Goal: Task Accomplishment & Management: Use online tool/utility

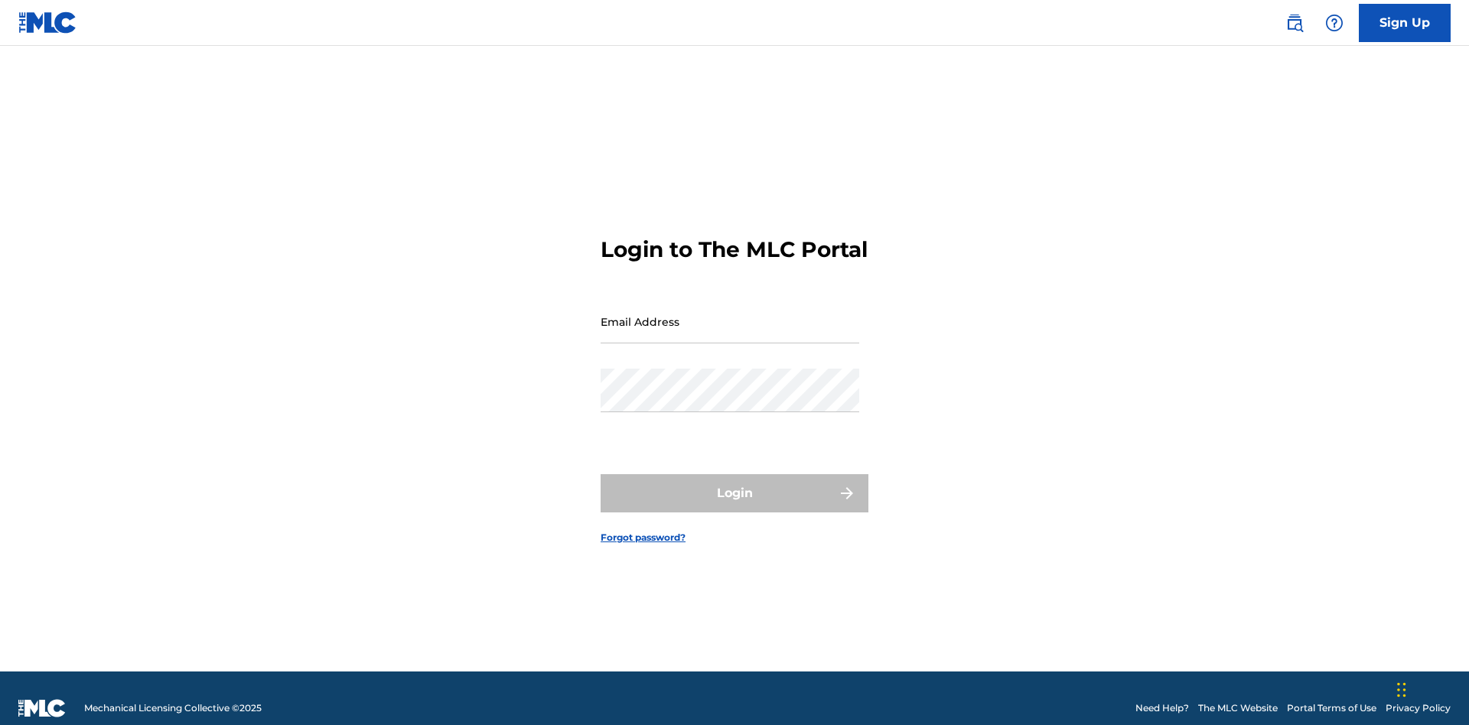
scroll to position [20, 0]
click at [730, 314] on input "Email Address" at bounding box center [730, 322] width 259 height 44
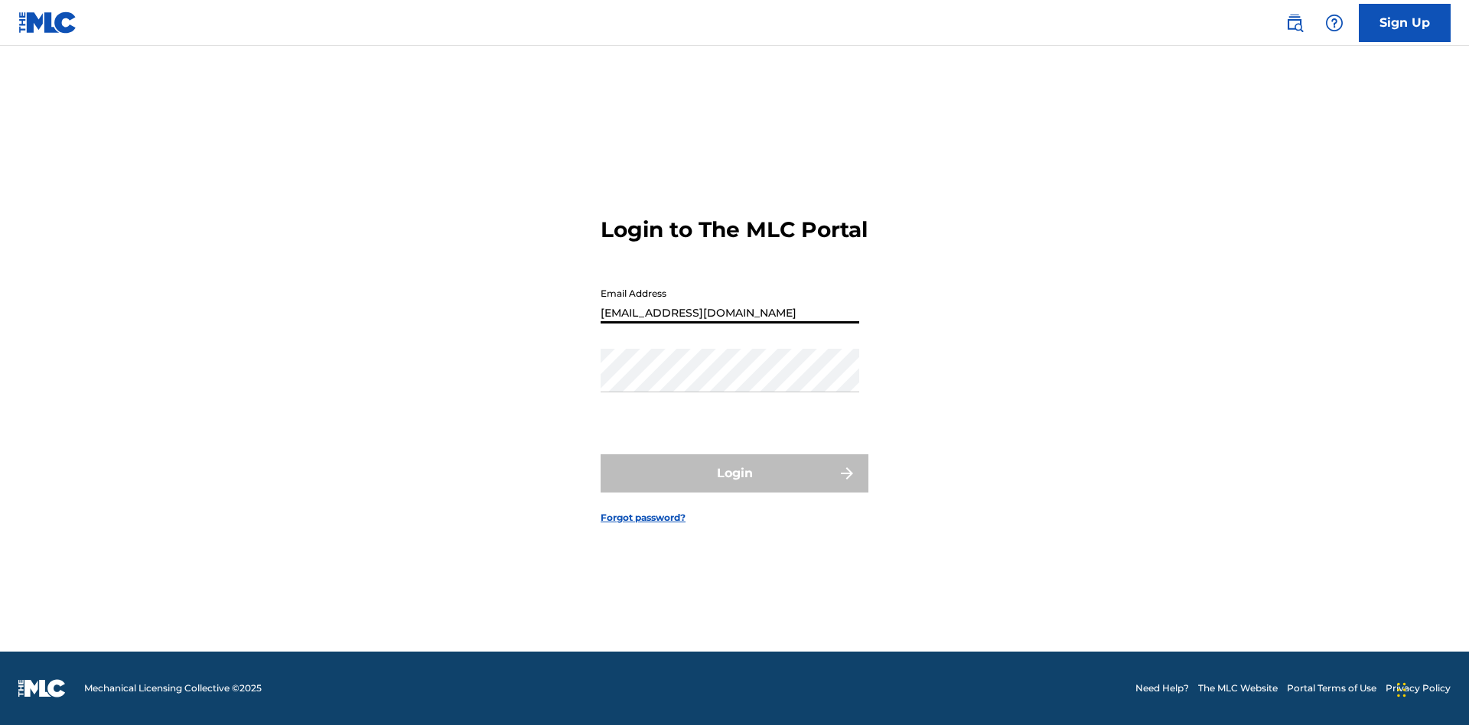
type input "[EMAIL_ADDRESS][DOMAIN_NAME]"
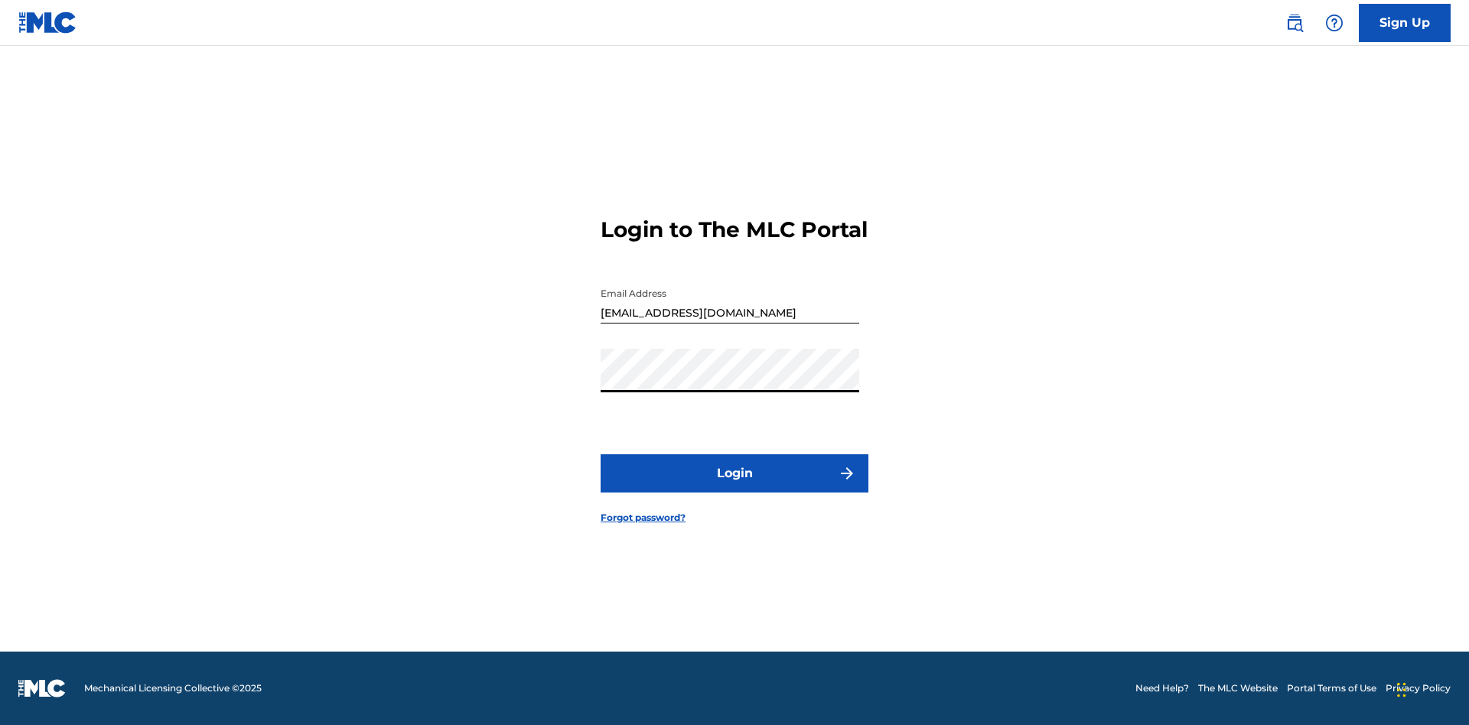
click at [735, 487] on button "Login" at bounding box center [735, 473] width 268 height 38
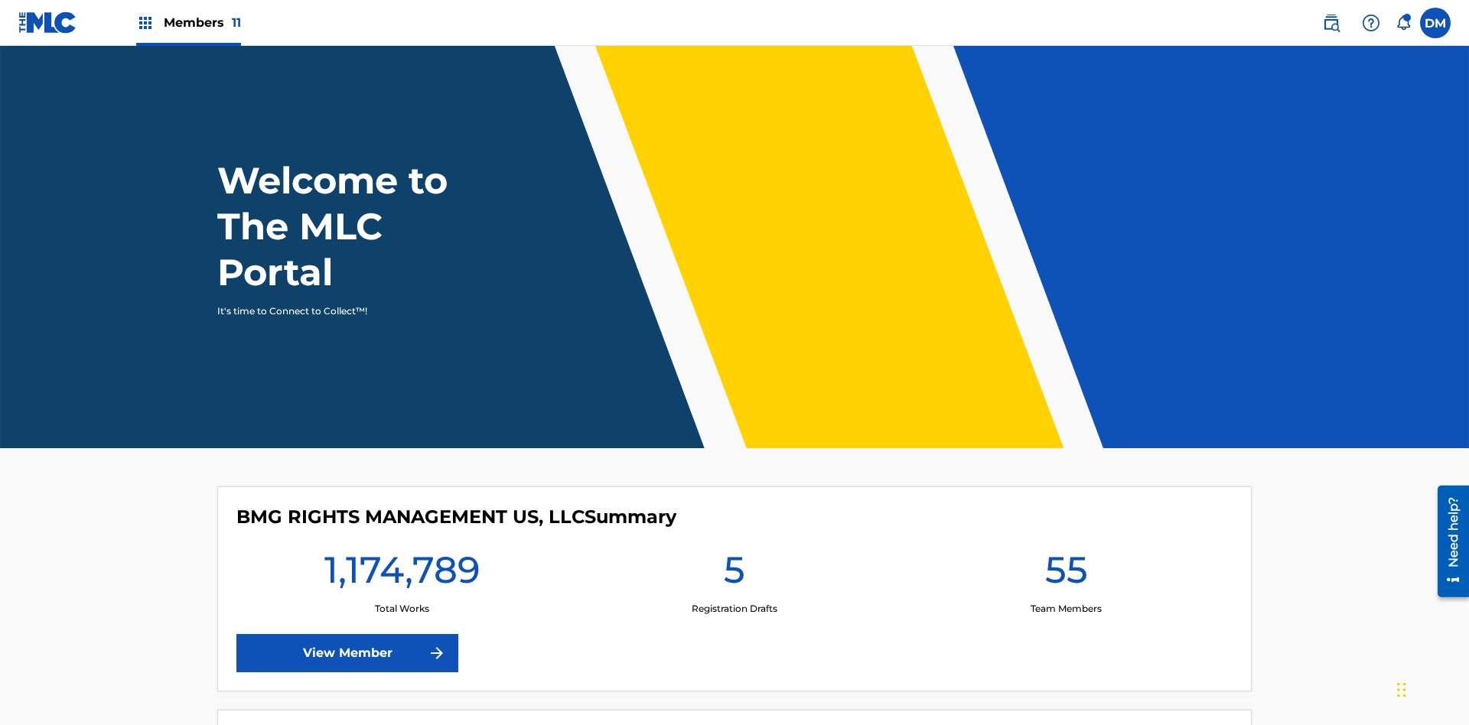
scroll to position [66, 0]
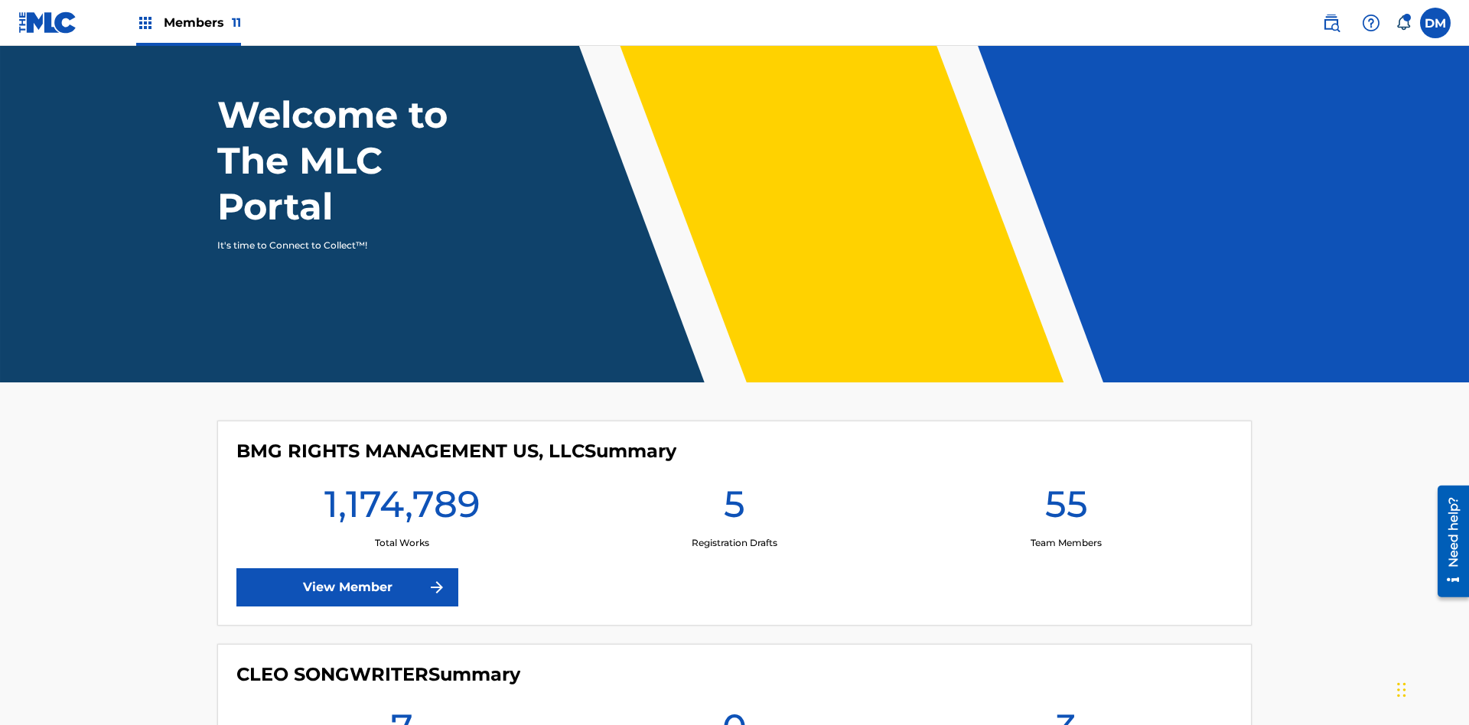
click at [188, 22] on span "Members 11" at bounding box center [202, 23] width 77 height 18
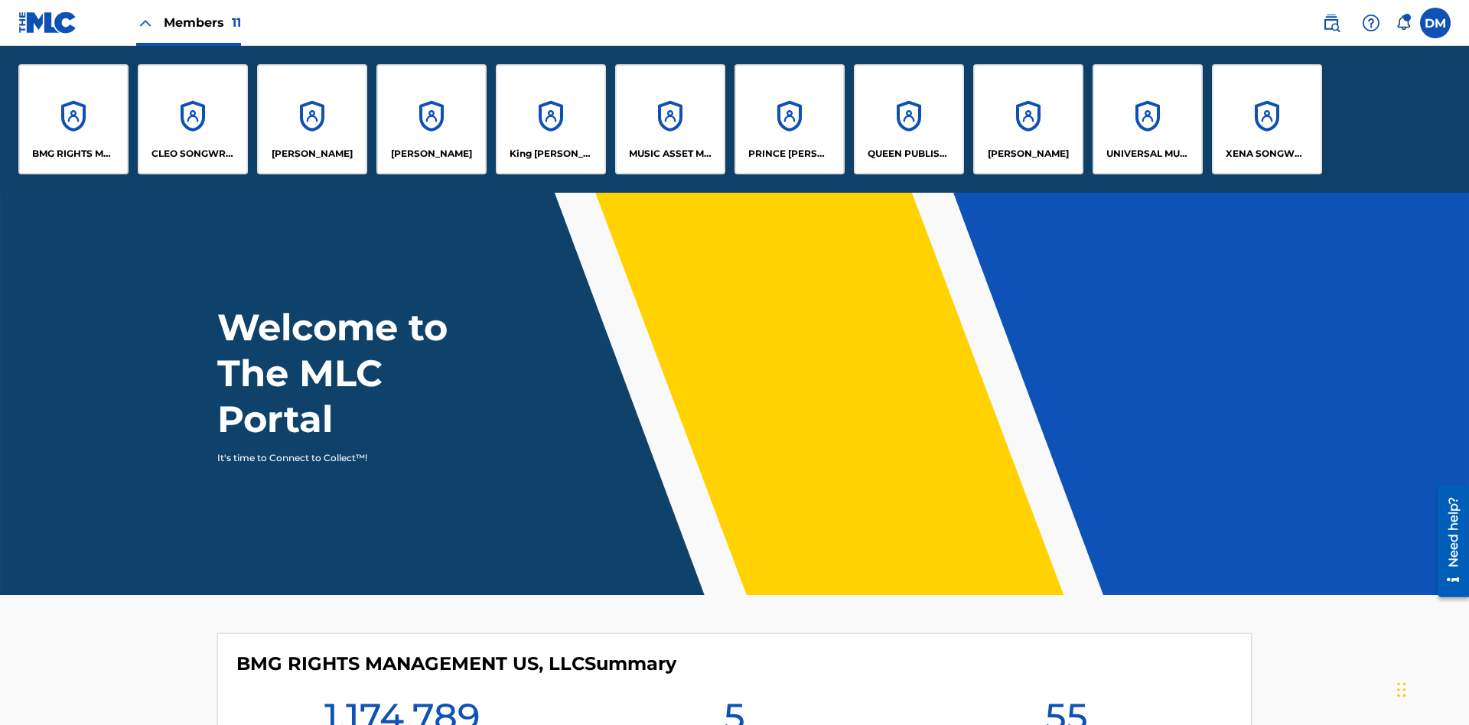
click at [789, 154] on p "PRINCE [PERSON_NAME]" at bounding box center [789, 154] width 83 height 14
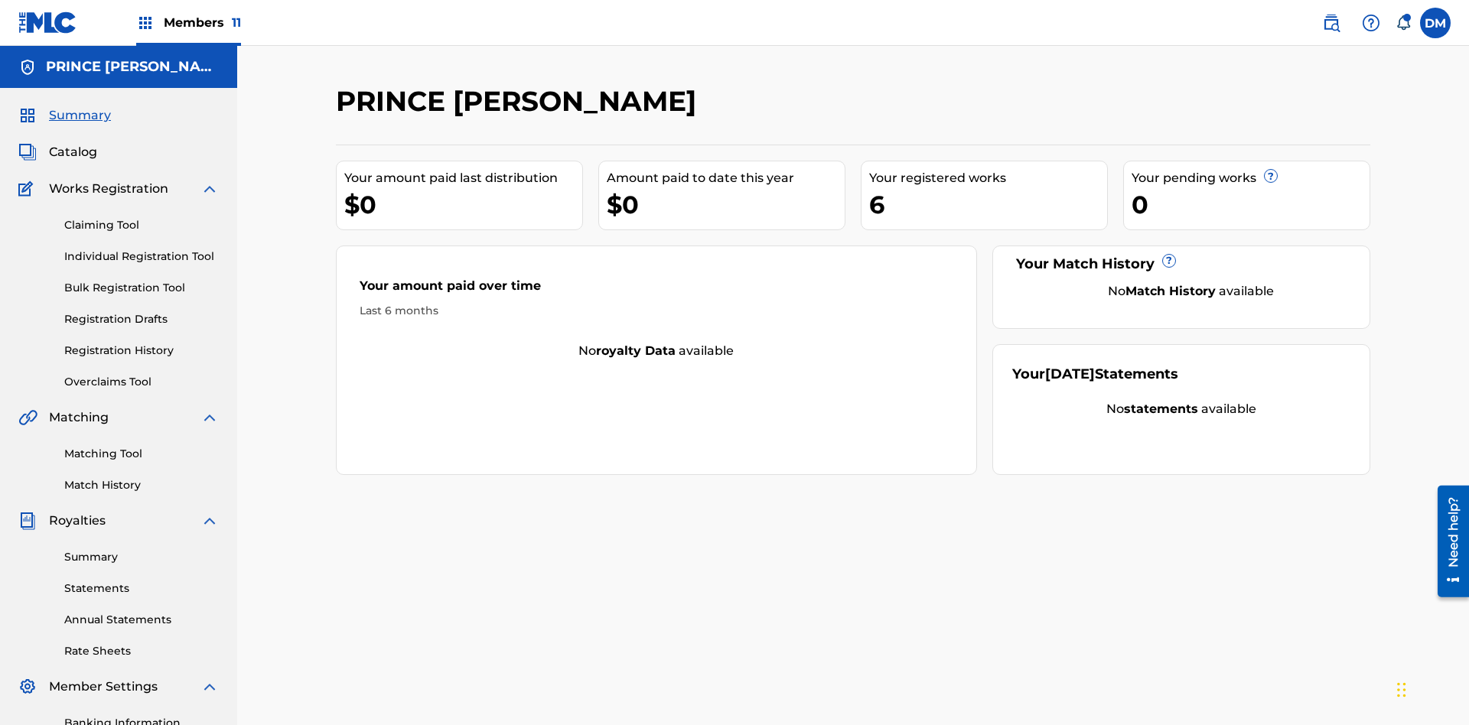
click at [142, 249] on link "Individual Registration Tool" at bounding box center [141, 257] width 155 height 16
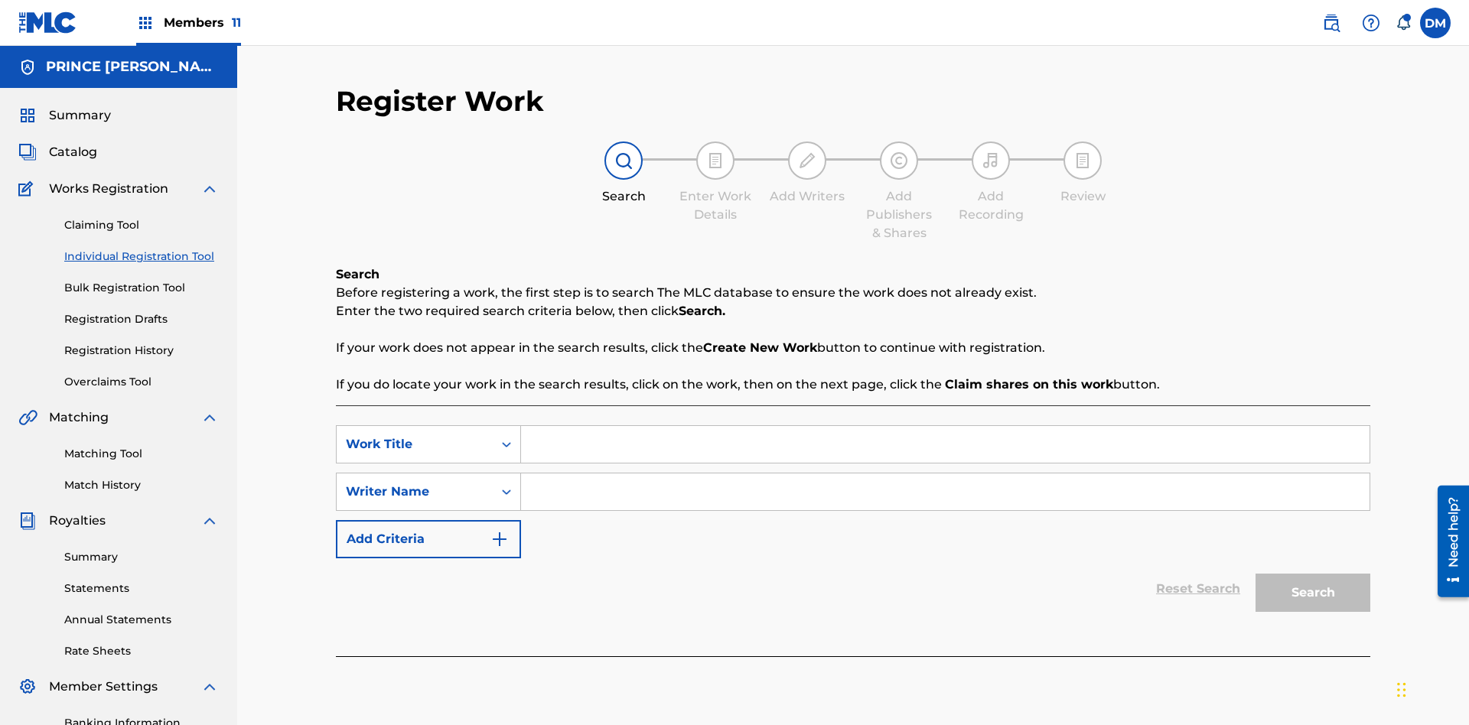
click at [945, 426] on input "Search Form" at bounding box center [945, 444] width 849 height 37
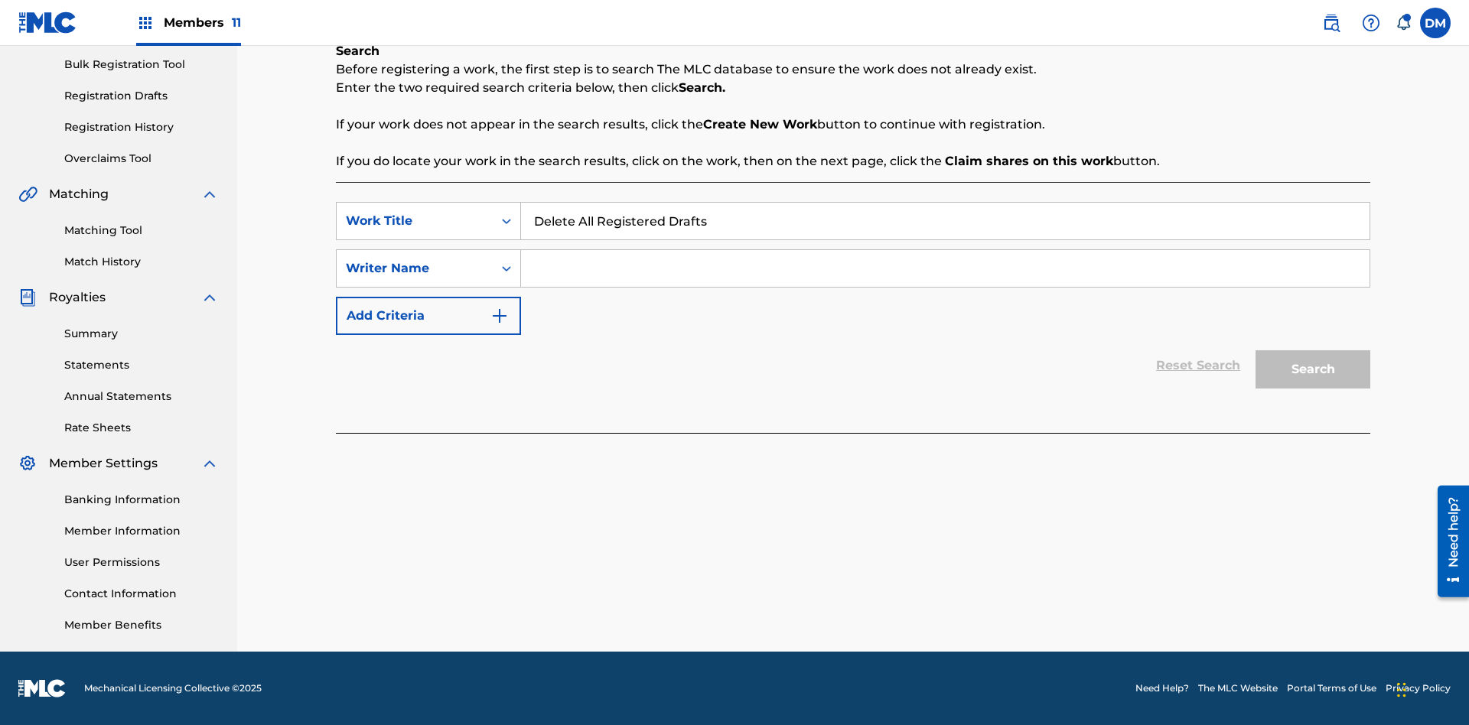
type input "Delete All Registered Drafts"
click at [945, 269] on input "Search Form" at bounding box center [945, 268] width 849 height 37
type input "QWERTYUIOP"
click at [1313, 370] on button "Search" at bounding box center [1313, 369] width 115 height 38
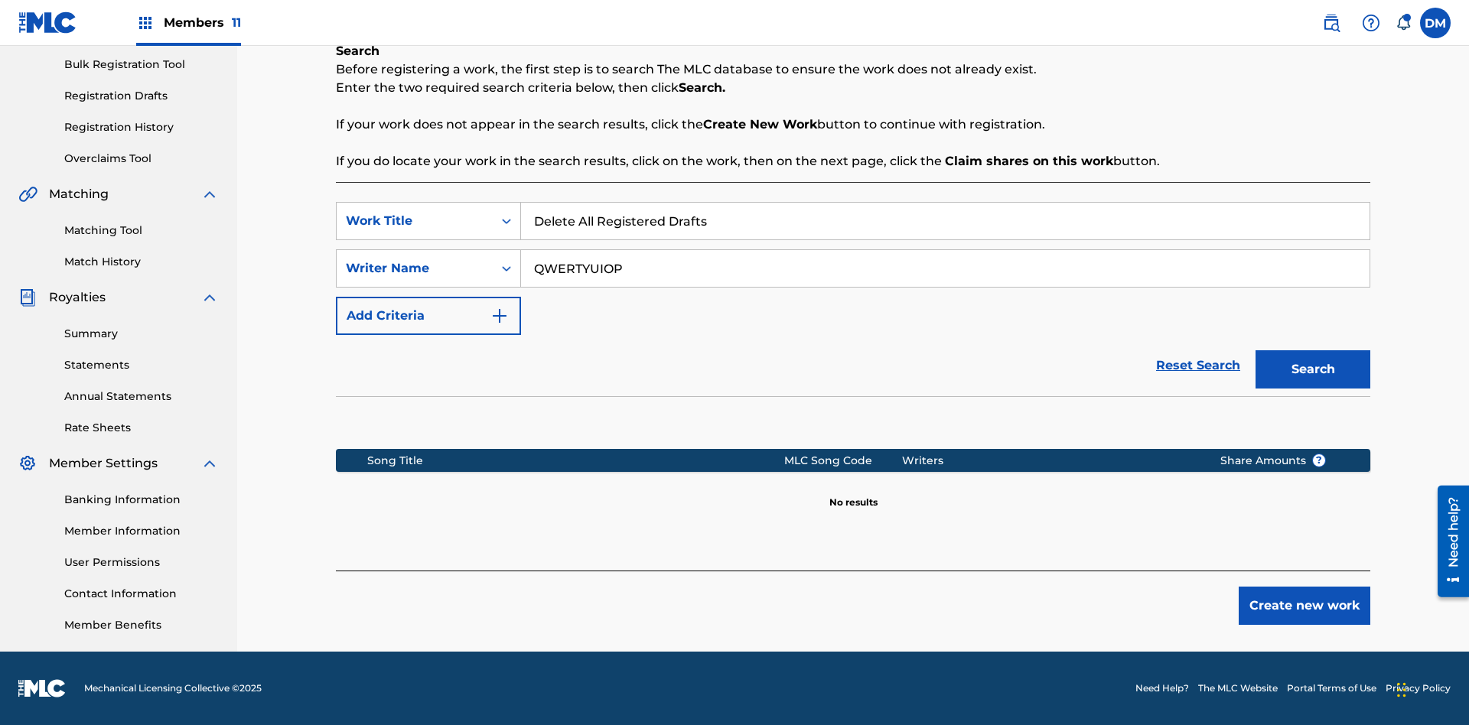
click at [1305, 606] on button "Create new work" at bounding box center [1305, 606] width 132 height 38
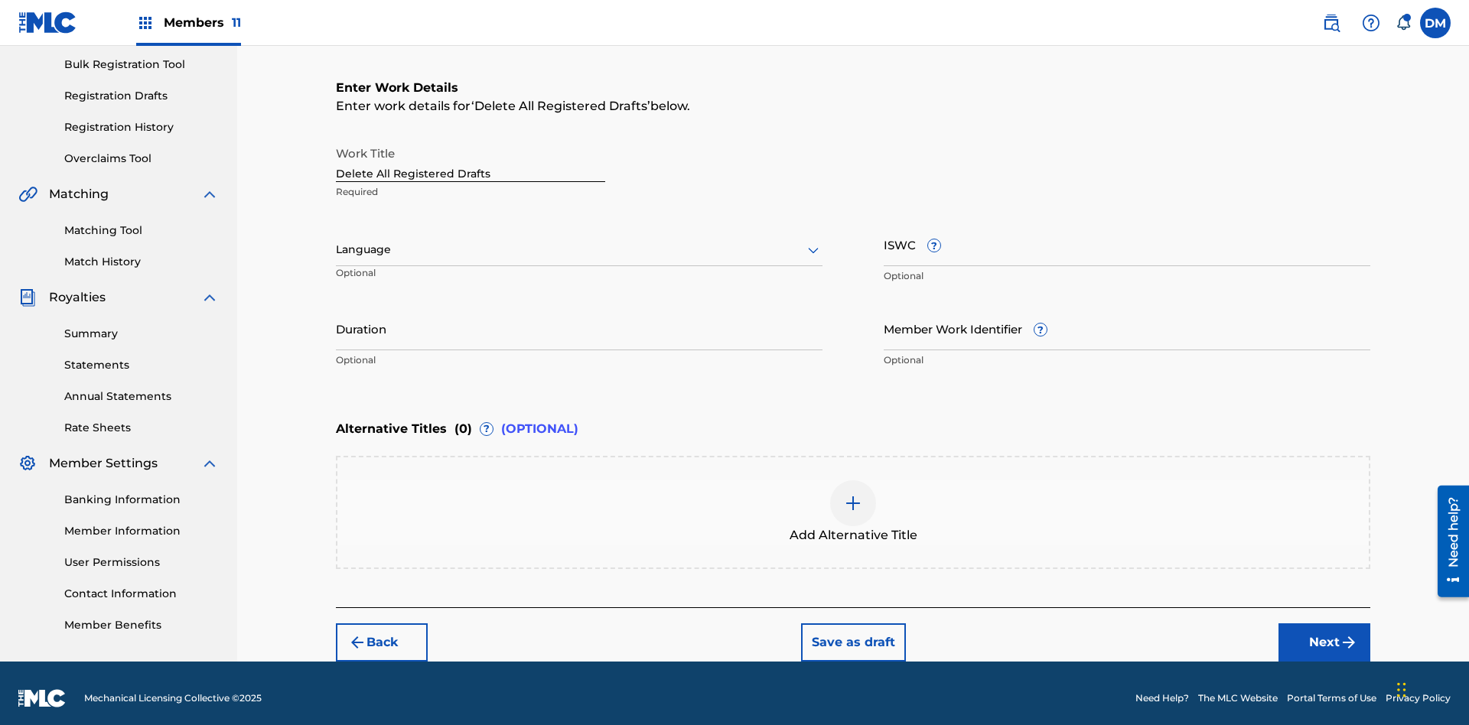
click at [852, 632] on button "Save as draft" at bounding box center [853, 643] width 105 height 38
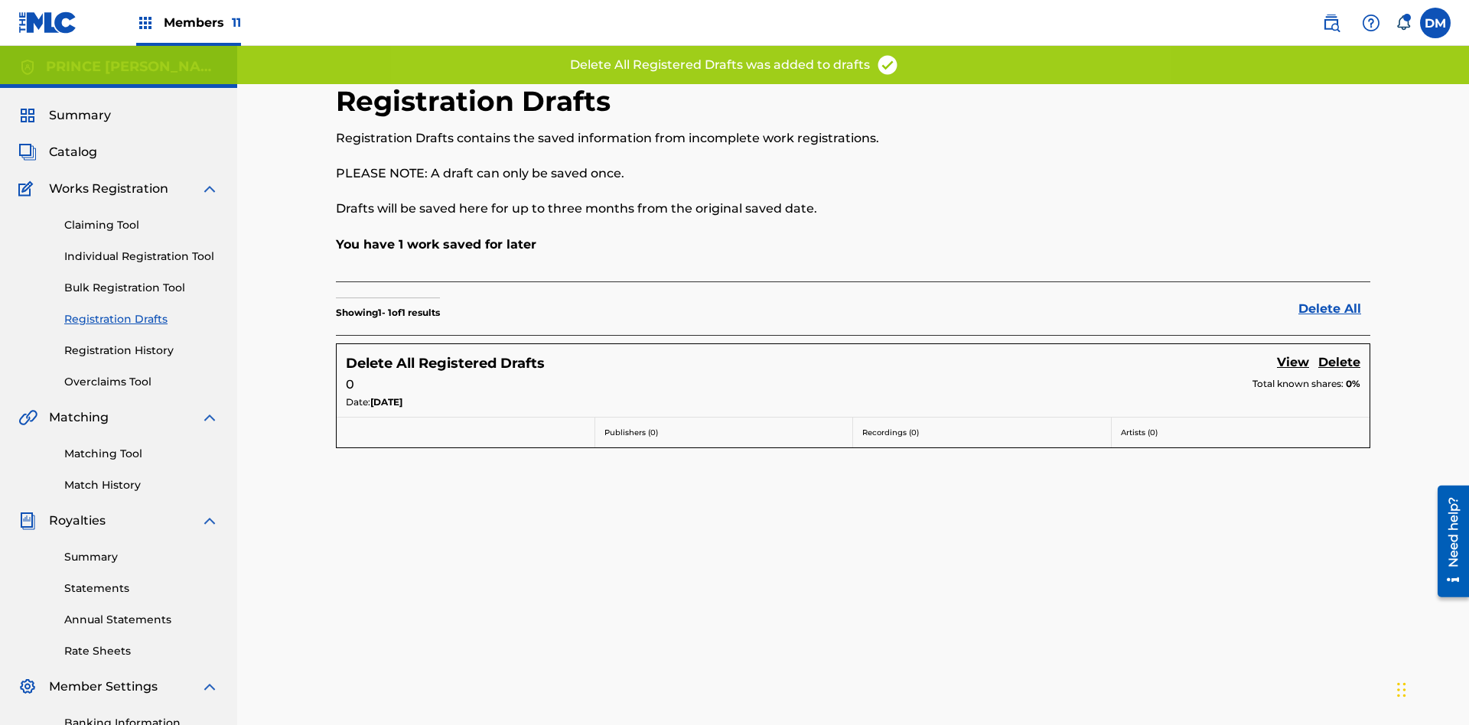
click at [1334, 300] on link "Delete All" at bounding box center [1334, 309] width 72 height 18
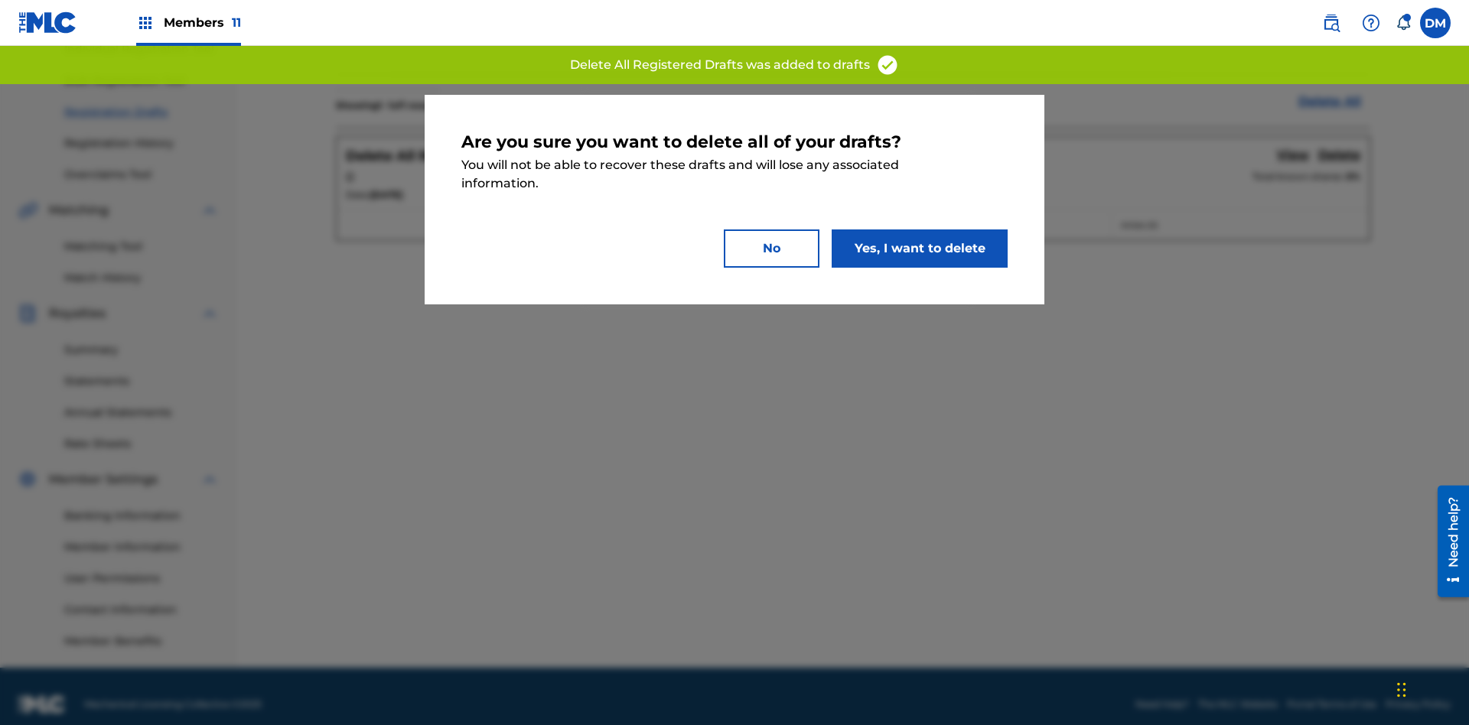
scroll to position [223, 0]
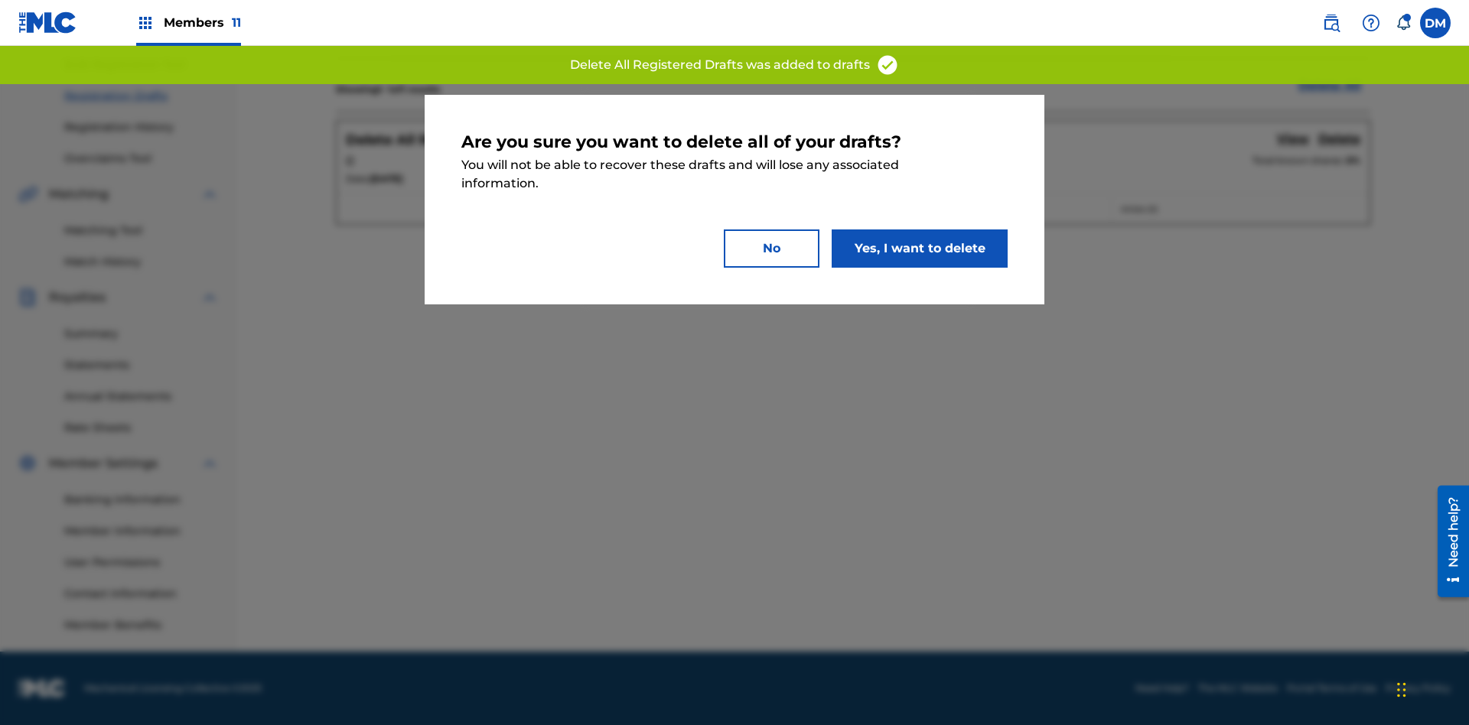
click at [920, 248] on button "Yes, I want to delete" at bounding box center [920, 249] width 176 height 38
